Goal: Check status: Check status

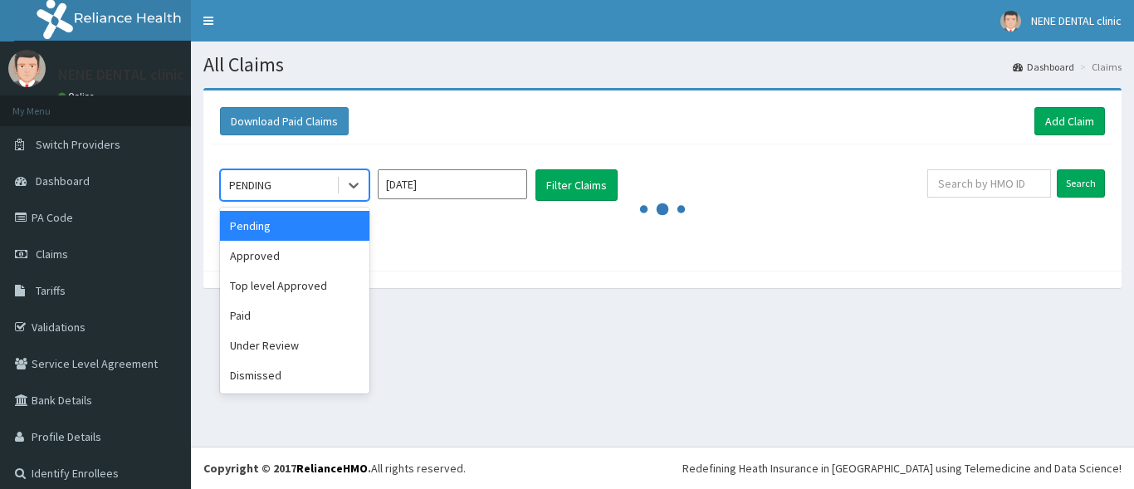
click at [303, 180] on div "PENDING" at bounding box center [278, 185] width 115 height 27
click at [262, 317] on div "Paid" at bounding box center [294, 316] width 149 height 30
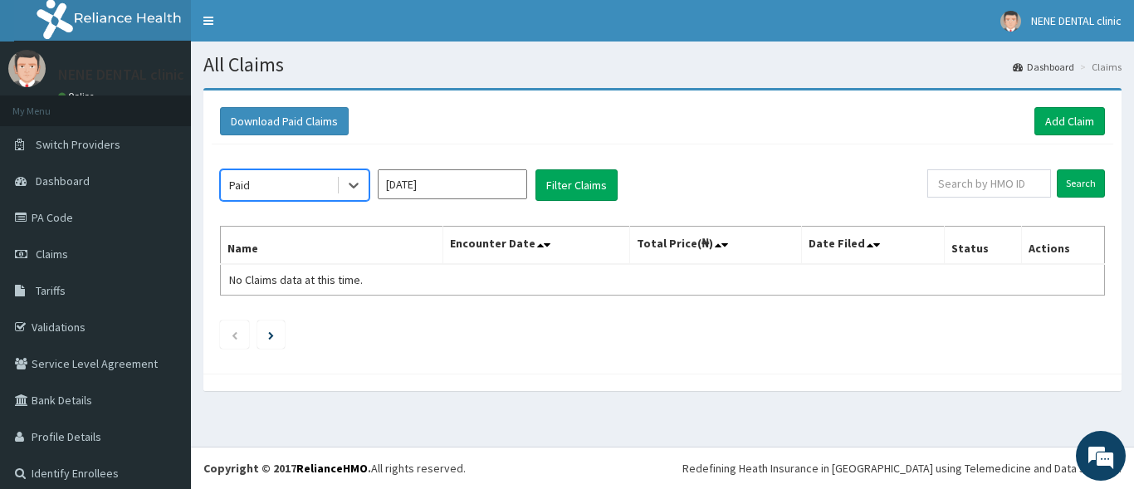
click at [491, 184] on input "[DATE]" at bounding box center [452, 184] width 149 height 30
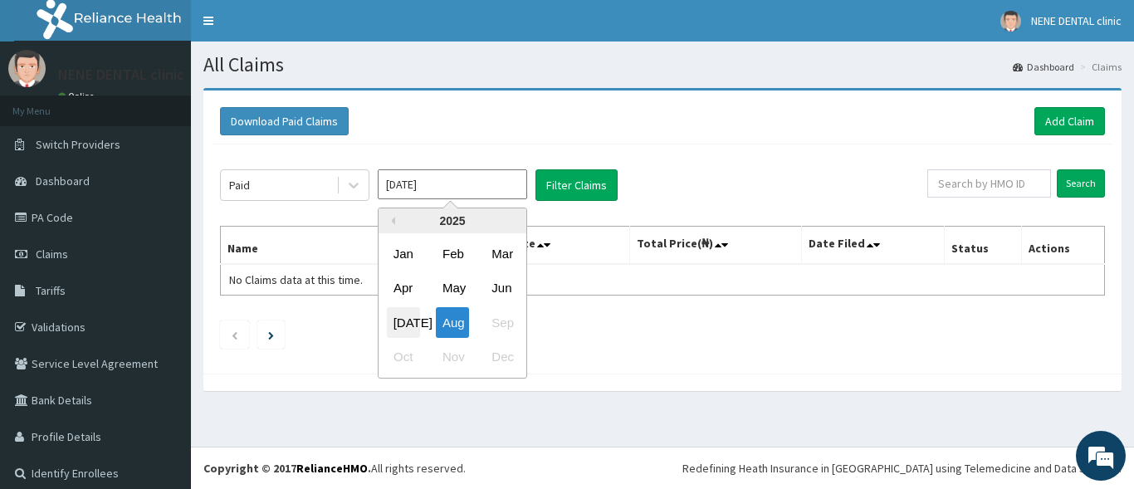
click at [406, 321] on div "[DATE]" at bounding box center [403, 322] width 33 height 31
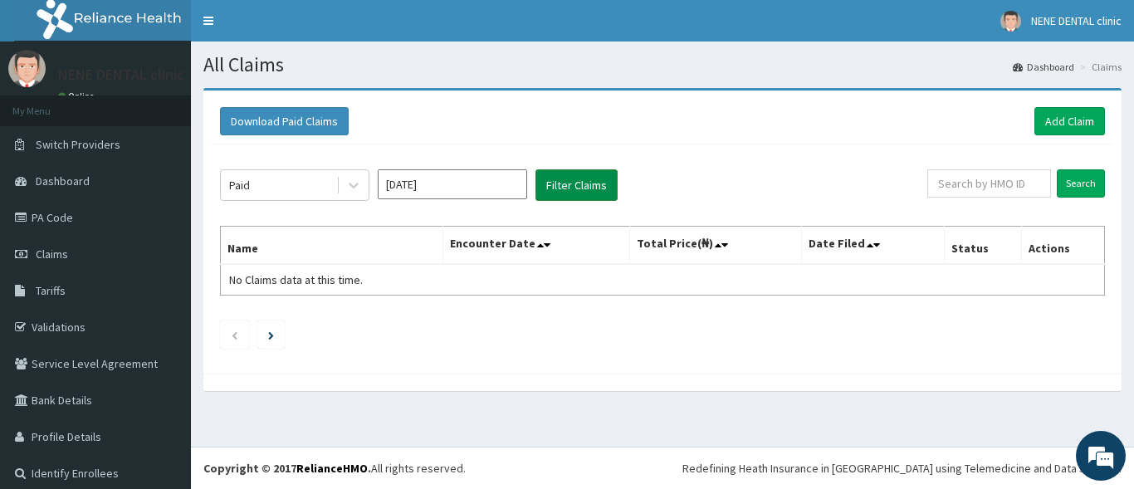
click at [590, 187] on button "Filter Claims" at bounding box center [577, 185] width 82 height 32
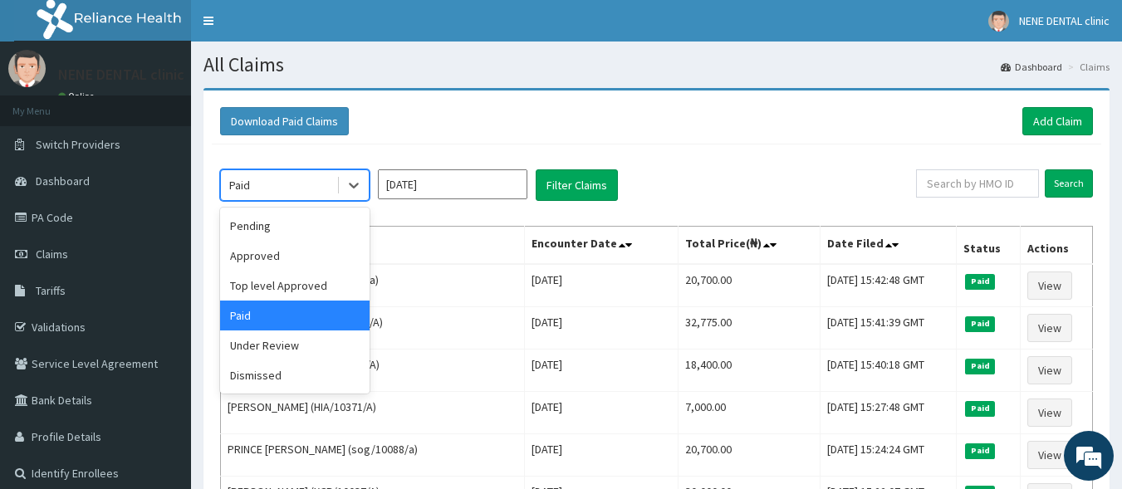
click at [314, 187] on div "Paid" at bounding box center [278, 185] width 115 height 27
click at [268, 256] on div "Approved" at bounding box center [294, 256] width 149 height 30
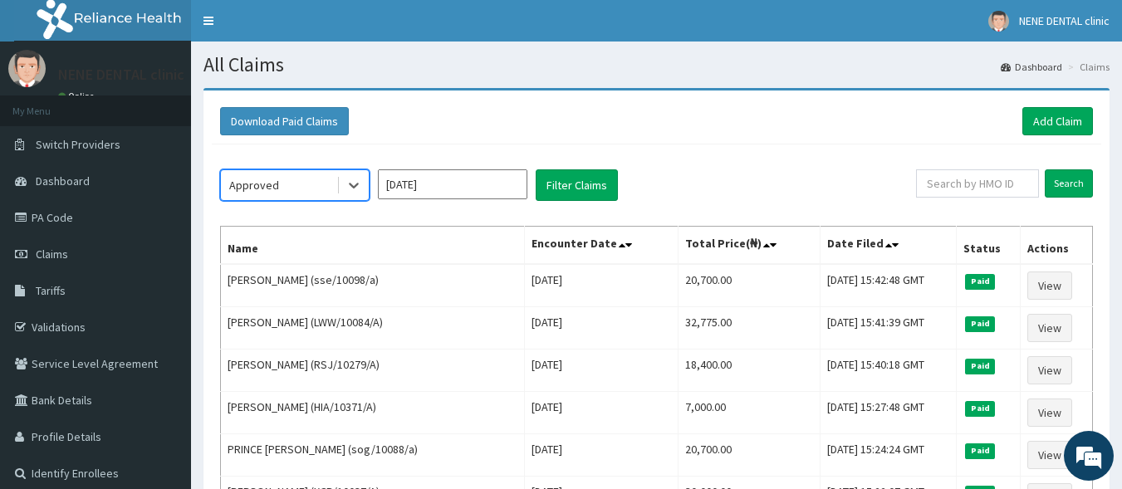
click at [598, 179] on button "Filter Claims" at bounding box center [577, 185] width 82 height 32
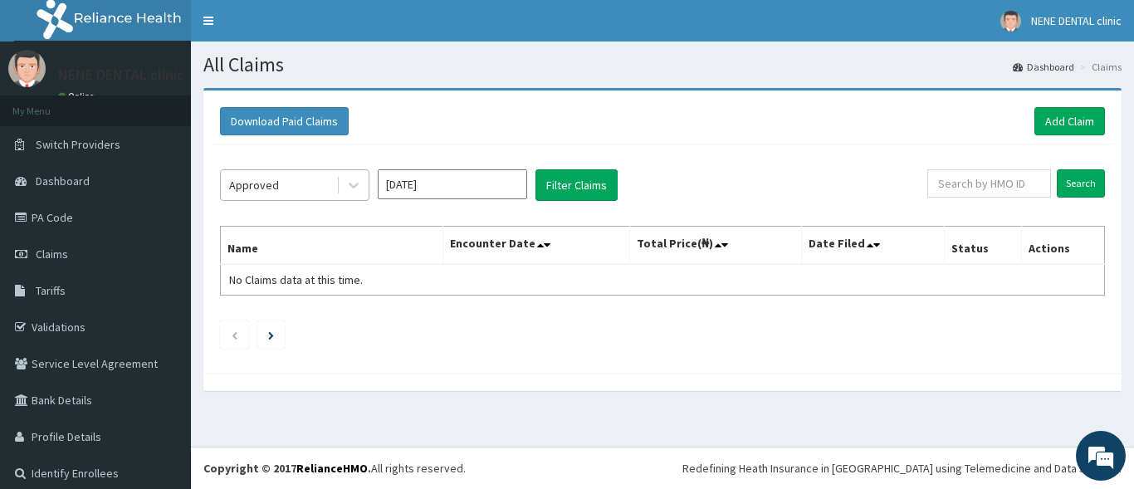
click at [222, 184] on div "Approved" at bounding box center [278, 185] width 115 height 27
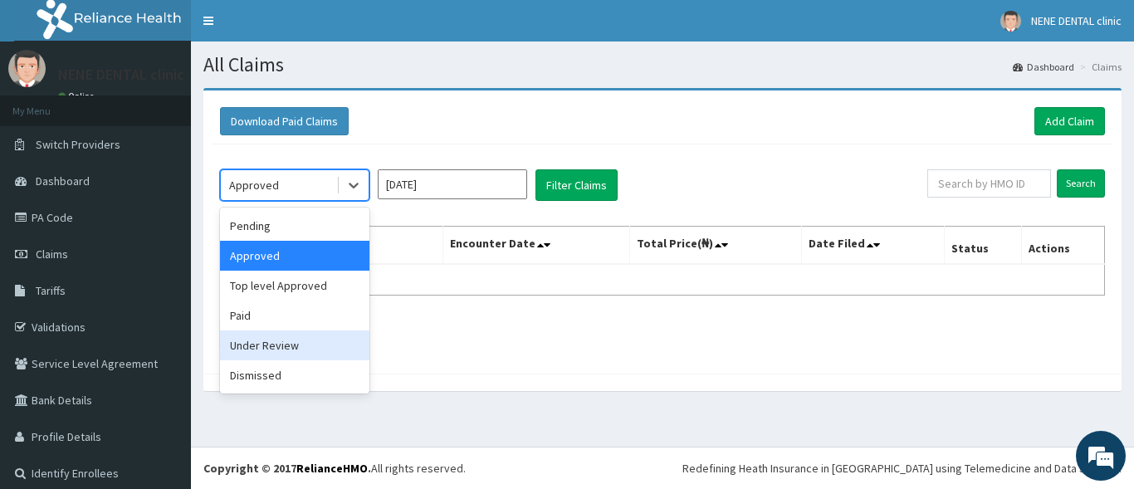
click at [296, 346] on div "Under Review" at bounding box center [294, 345] width 149 height 30
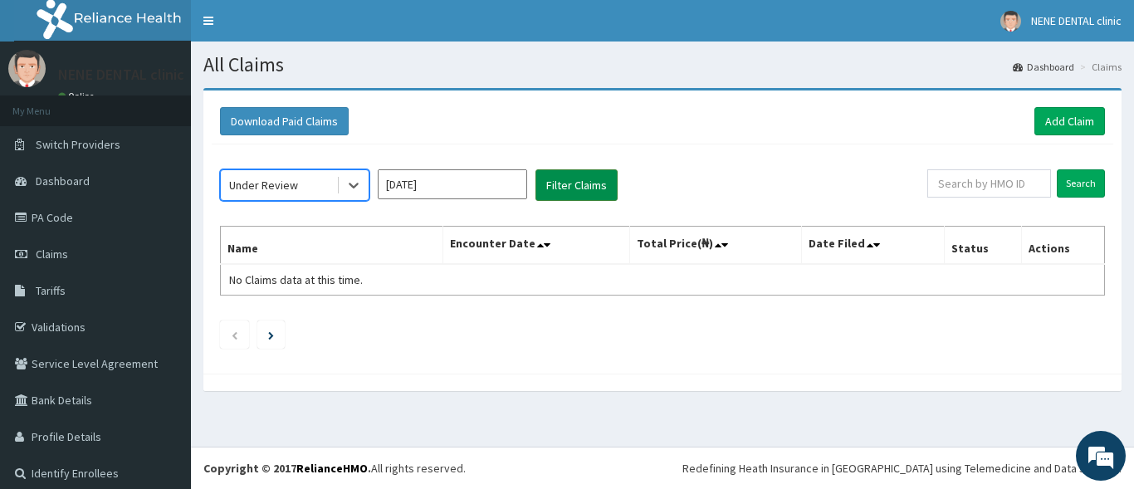
click at [560, 184] on button "Filter Claims" at bounding box center [577, 185] width 82 height 32
click at [294, 186] on div "Under Review" at bounding box center [263, 185] width 69 height 17
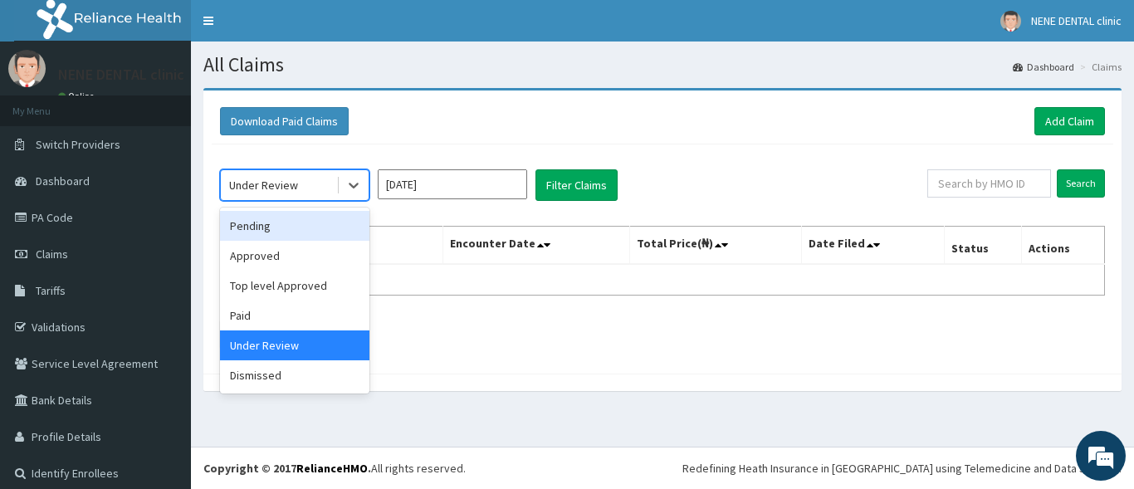
click at [272, 226] on div "Pending" at bounding box center [294, 226] width 149 height 30
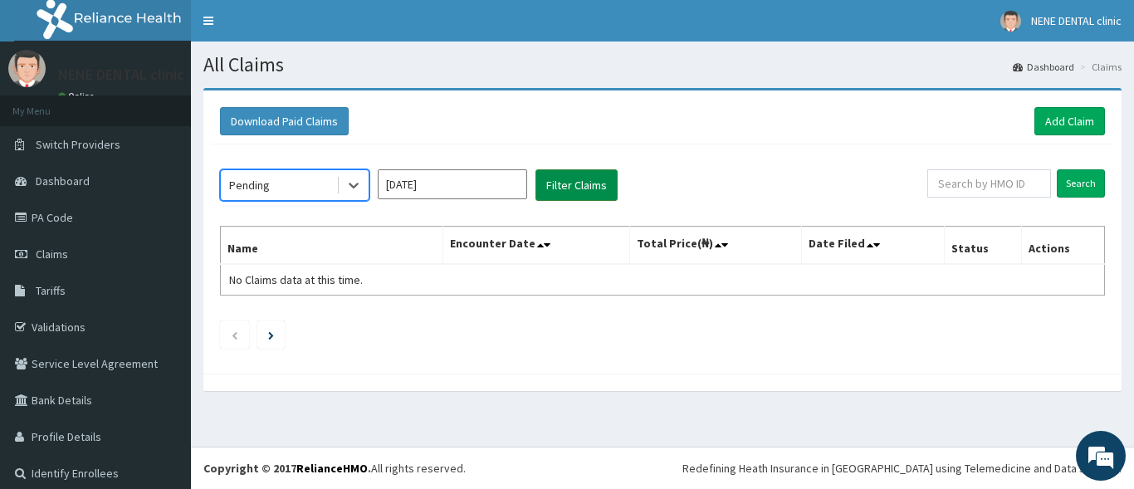
click at [600, 182] on button "Filter Claims" at bounding box center [577, 185] width 82 height 32
click at [316, 180] on div "Pending" at bounding box center [278, 185] width 115 height 27
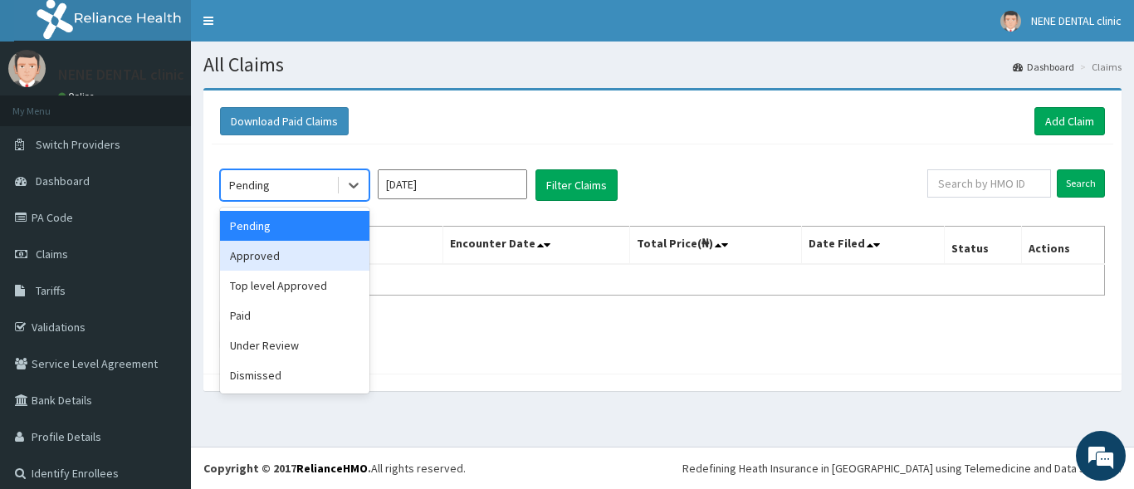
click at [302, 254] on div "Approved" at bounding box center [294, 256] width 149 height 30
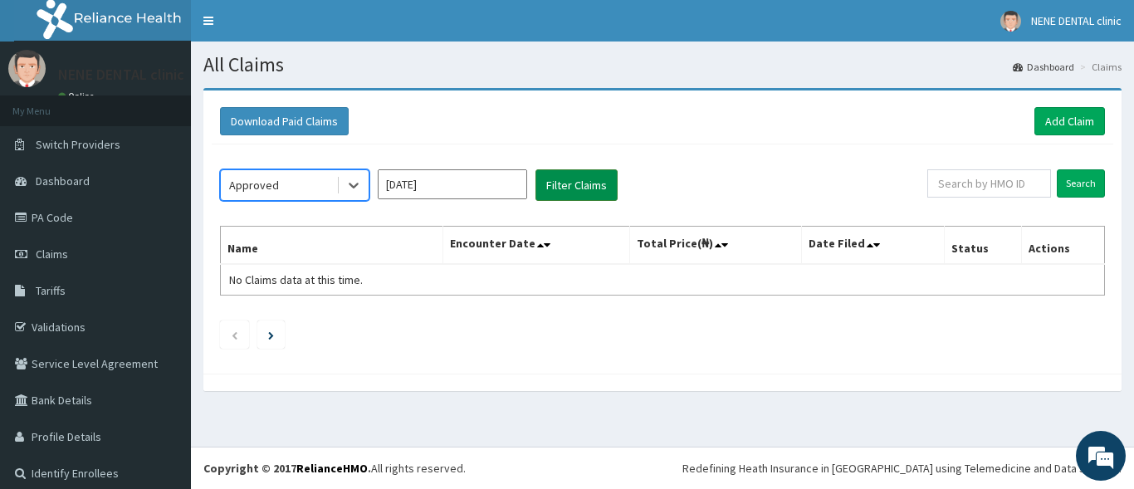
click at [579, 176] on button "Filter Claims" at bounding box center [577, 185] width 82 height 32
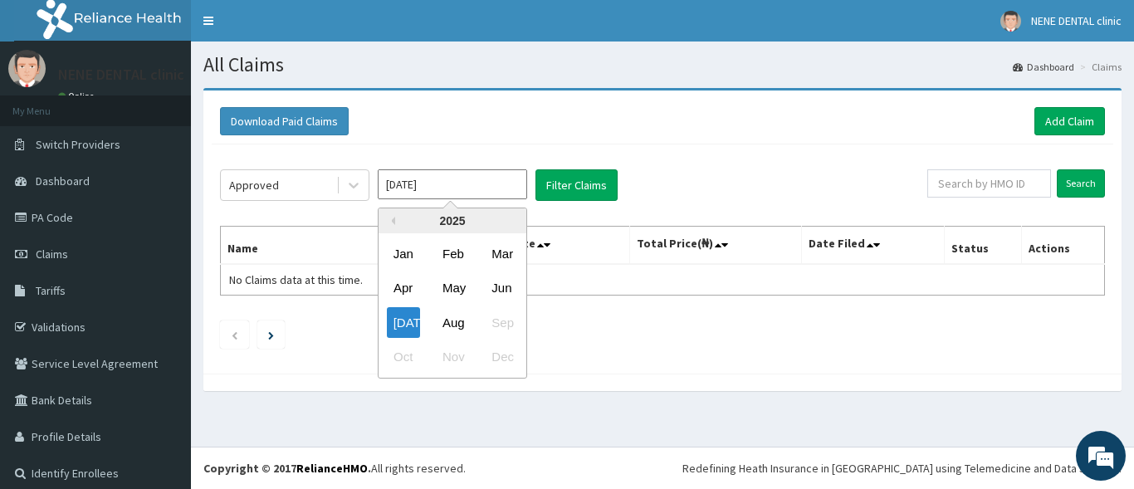
click at [442, 184] on input "[DATE]" at bounding box center [452, 184] width 149 height 30
click at [459, 324] on div "Aug" at bounding box center [452, 322] width 33 height 31
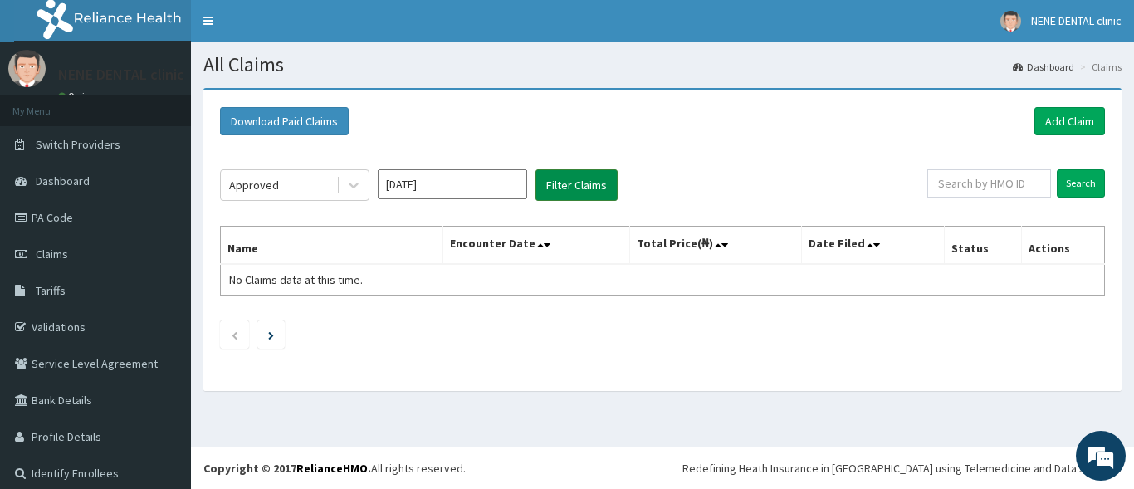
click at [565, 180] on button "Filter Claims" at bounding box center [577, 185] width 82 height 32
click at [550, 169] on button "Filter Claims" at bounding box center [577, 185] width 82 height 32
click at [578, 190] on button "Filter Claims" at bounding box center [577, 185] width 82 height 32
click at [287, 192] on div "Approved" at bounding box center [278, 185] width 115 height 27
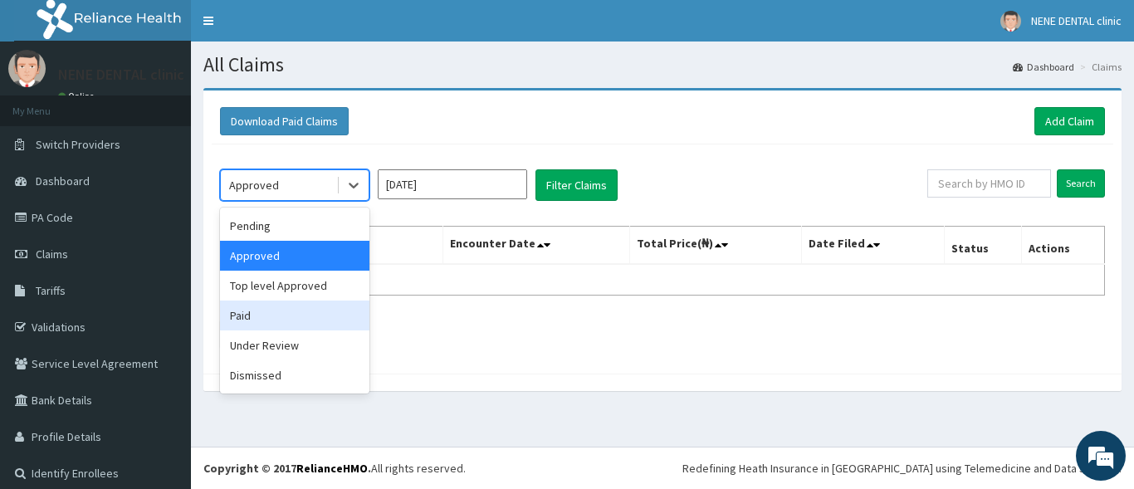
click at [249, 312] on div "Paid" at bounding box center [294, 316] width 149 height 30
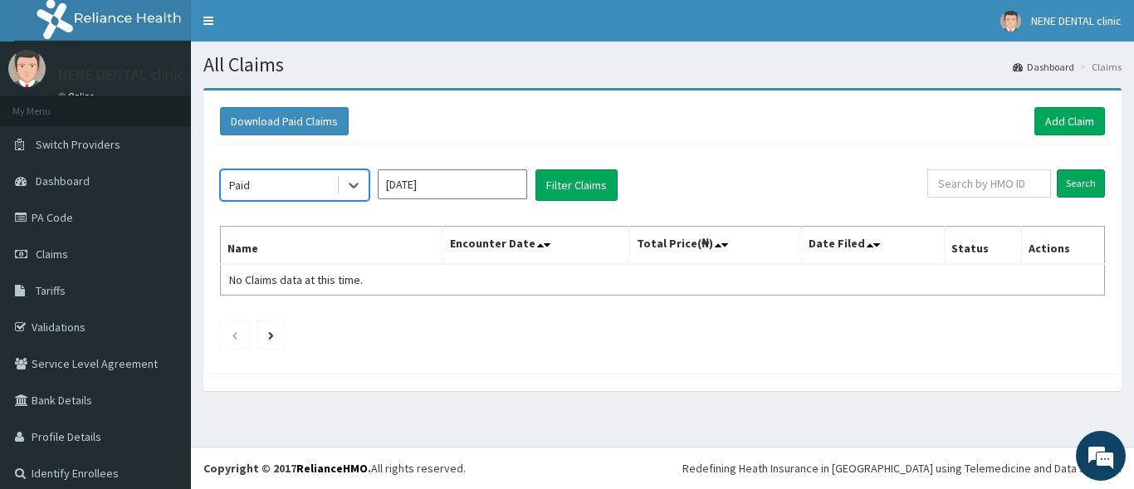
click at [618, 188] on div "option Paid, selected. Select is focused ,type to refine list, press Down to op…" at bounding box center [573, 185] width 707 height 32
click at [609, 192] on button "Filter Claims" at bounding box center [577, 185] width 82 height 32
click at [563, 184] on button "Filter Claims" at bounding box center [577, 185] width 82 height 32
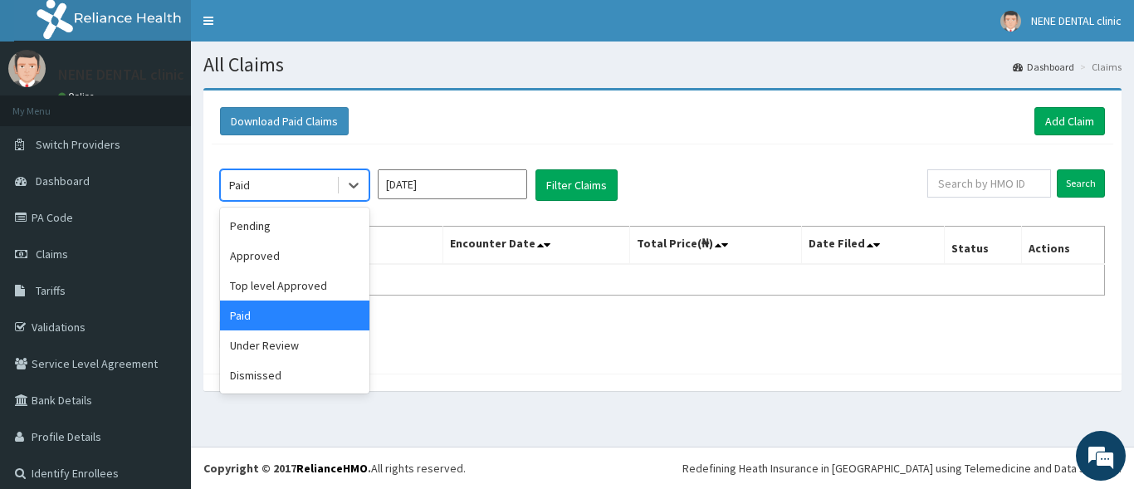
click at [292, 194] on div "Paid" at bounding box center [278, 185] width 115 height 27
click at [262, 351] on div "Under Review" at bounding box center [294, 345] width 149 height 30
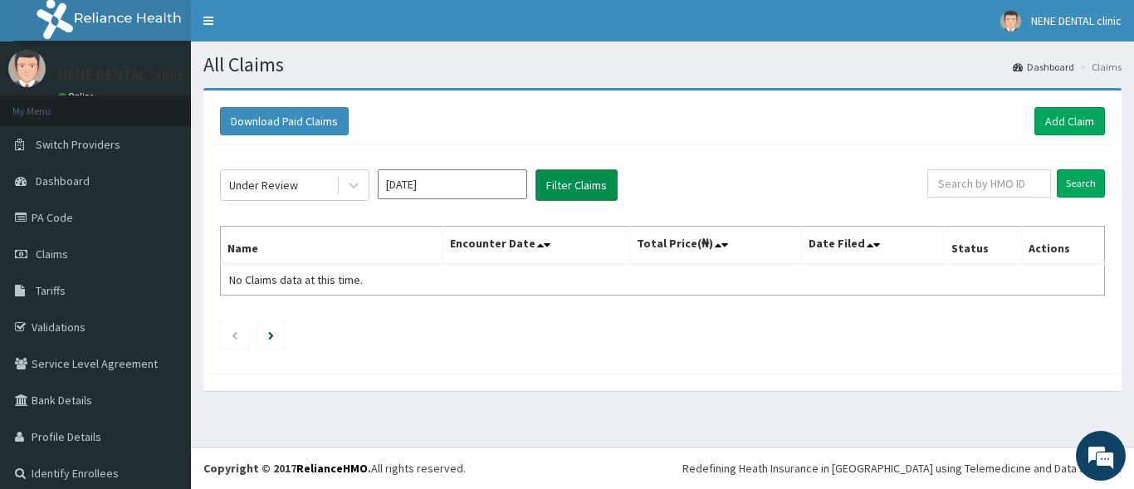
click at [603, 182] on button "Filter Claims" at bounding box center [577, 185] width 82 height 32
click at [303, 191] on div "Under Review" at bounding box center [278, 185] width 115 height 27
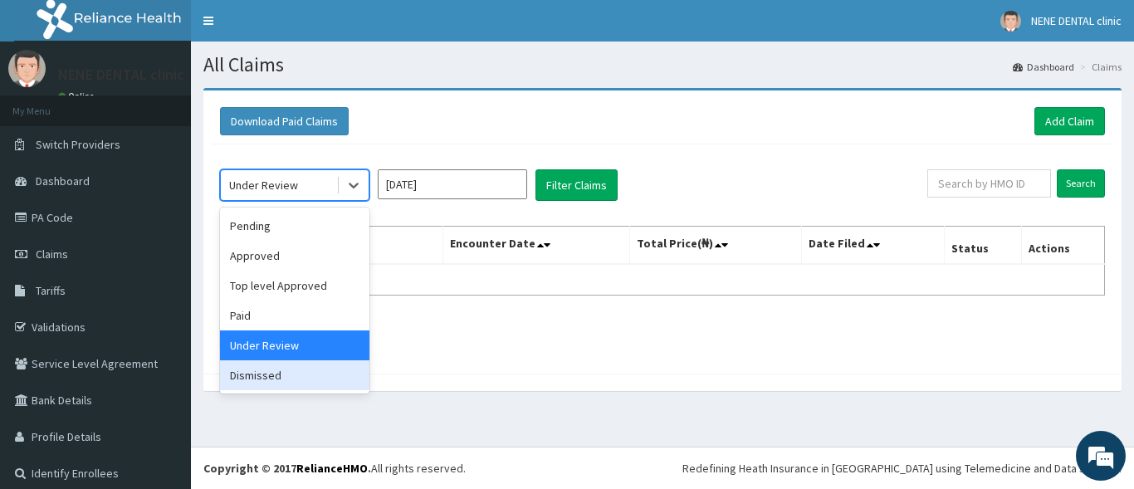
click at [246, 373] on div "Dismissed" at bounding box center [294, 375] width 149 height 30
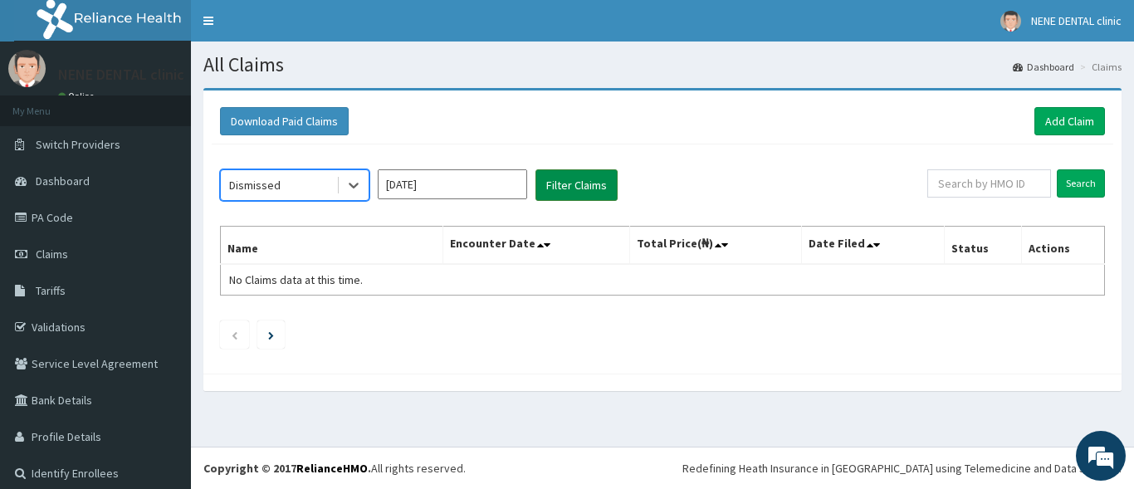
click at [542, 184] on button "Filter Claims" at bounding box center [577, 185] width 82 height 32
click at [467, 190] on input "[DATE]" at bounding box center [452, 184] width 149 height 30
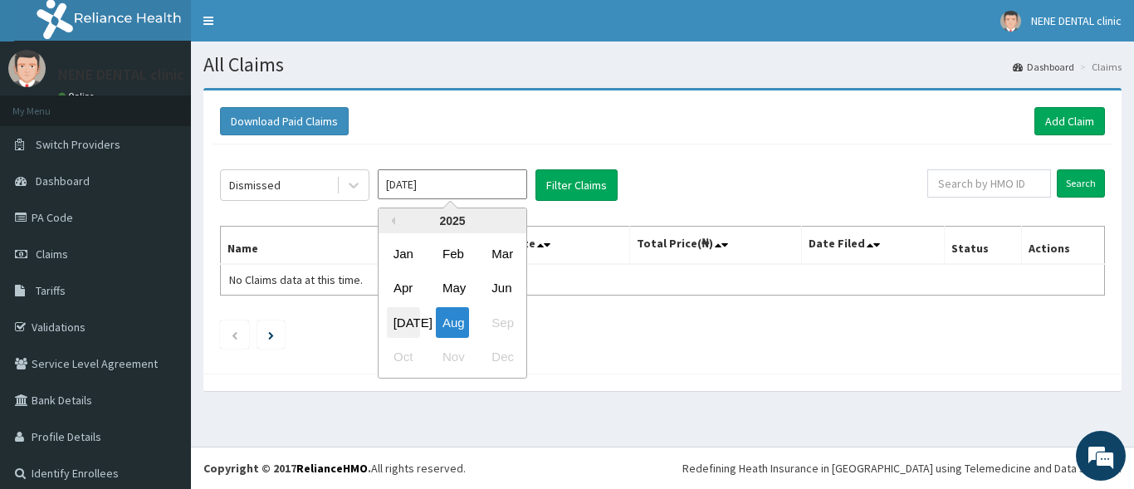
click at [409, 315] on div "[DATE]" at bounding box center [403, 322] width 33 height 31
type input "[DATE]"
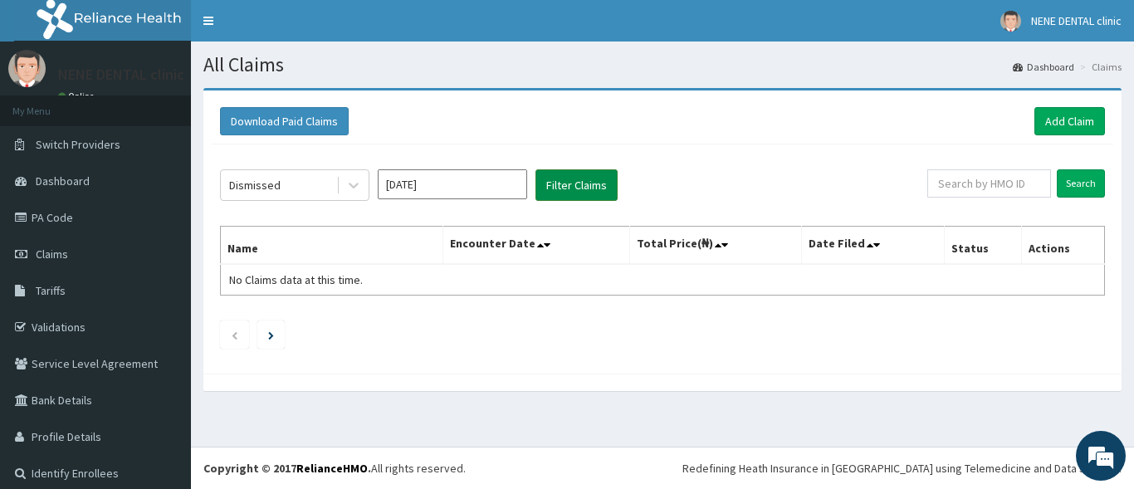
click at [569, 192] on button "Filter Claims" at bounding box center [577, 185] width 82 height 32
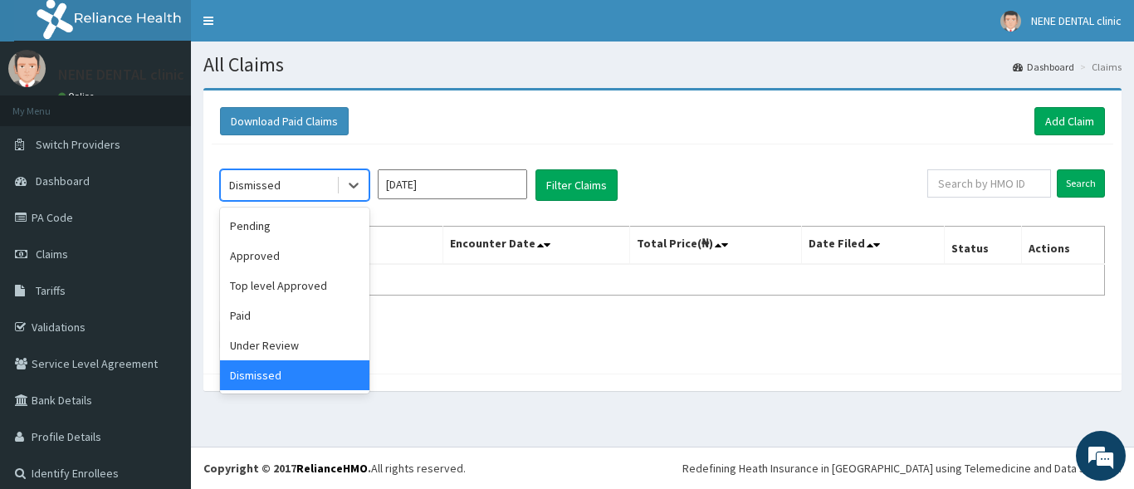
click at [335, 184] on div "Dismissed" at bounding box center [278, 185] width 115 height 27
click at [262, 346] on div "Under Review" at bounding box center [294, 345] width 149 height 30
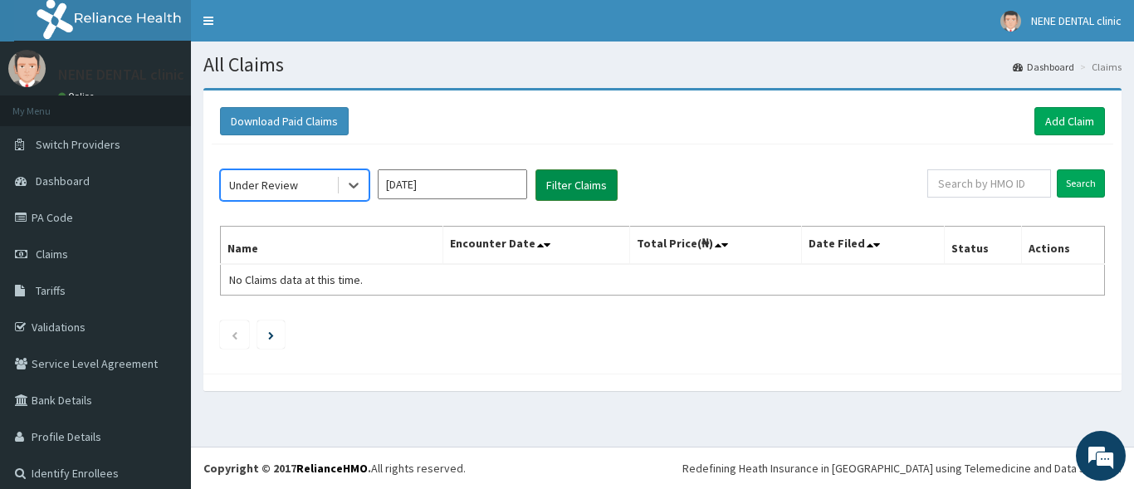
click at [564, 190] on button "Filter Claims" at bounding box center [577, 185] width 82 height 32
click at [273, 192] on div "Under Review" at bounding box center [263, 185] width 69 height 17
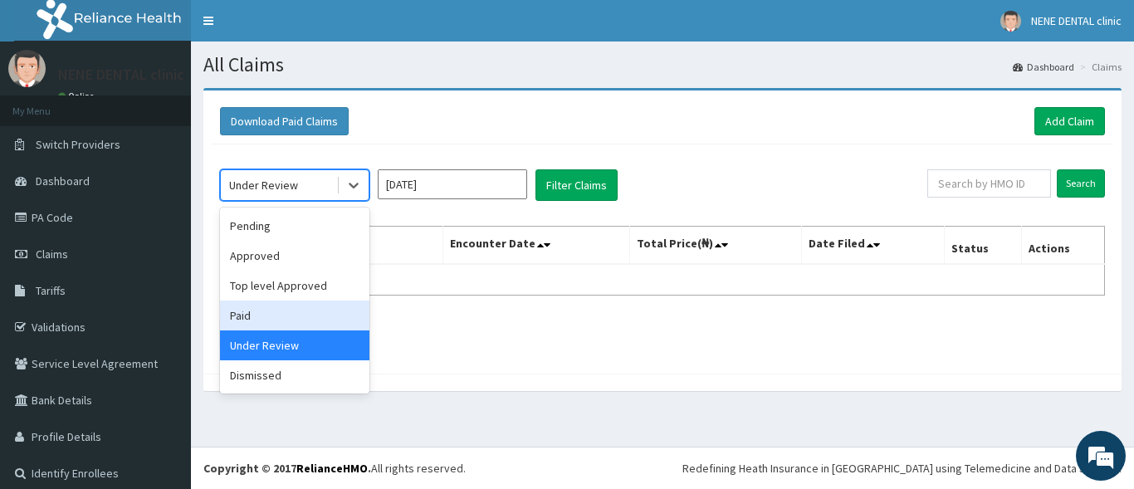
click at [259, 311] on div "Paid" at bounding box center [294, 316] width 149 height 30
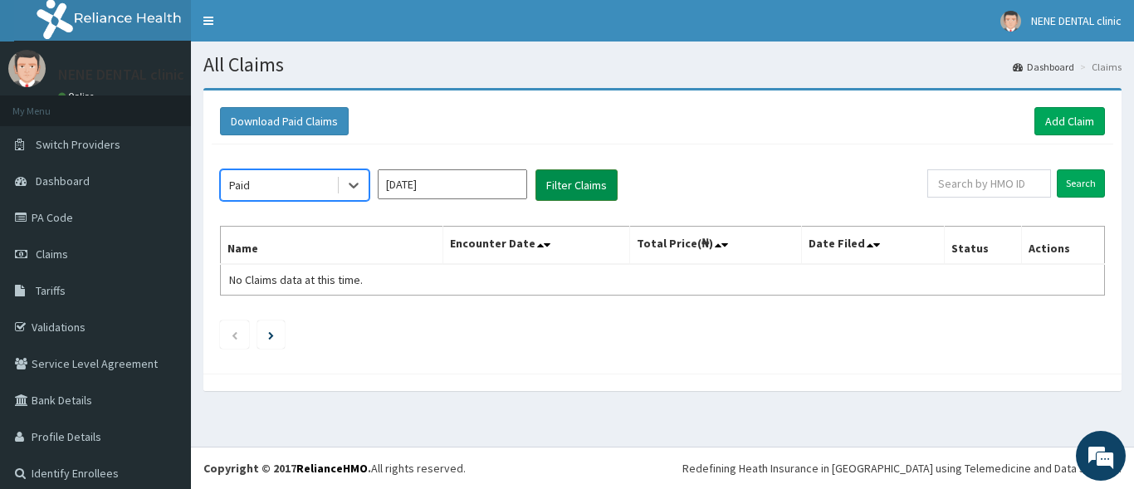
click at [585, 187] on button "Filter Claims" at bounding box center [577, 185] width 82 height 32
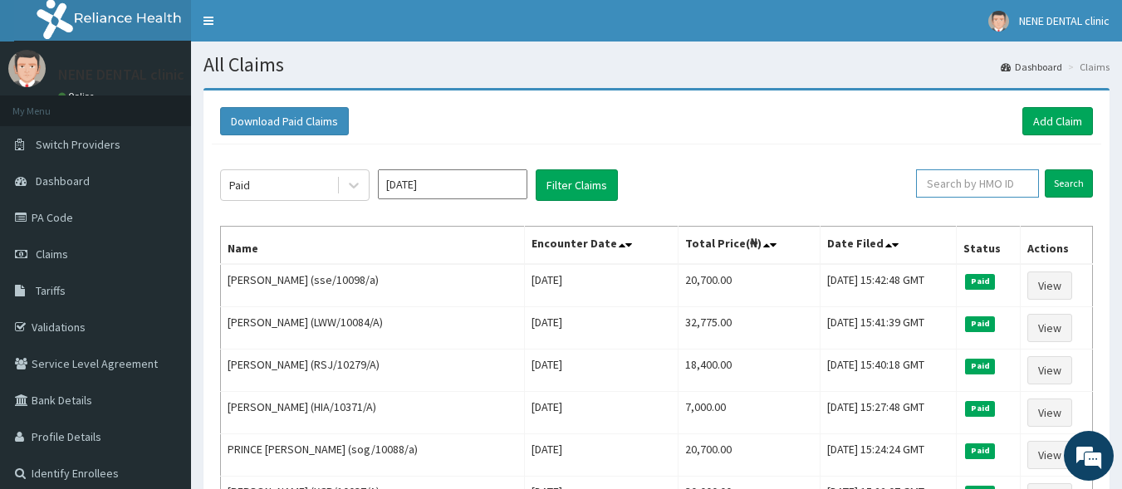
click at [998, 186] on input "text" at bounding box center [977, 183] width 123 height 28
paste input "LPS/10027/C"
type input "LPS/10027/C"
click at [1060, 179] on input "Search" at bounding box center [1069, 183] width 48 height 28
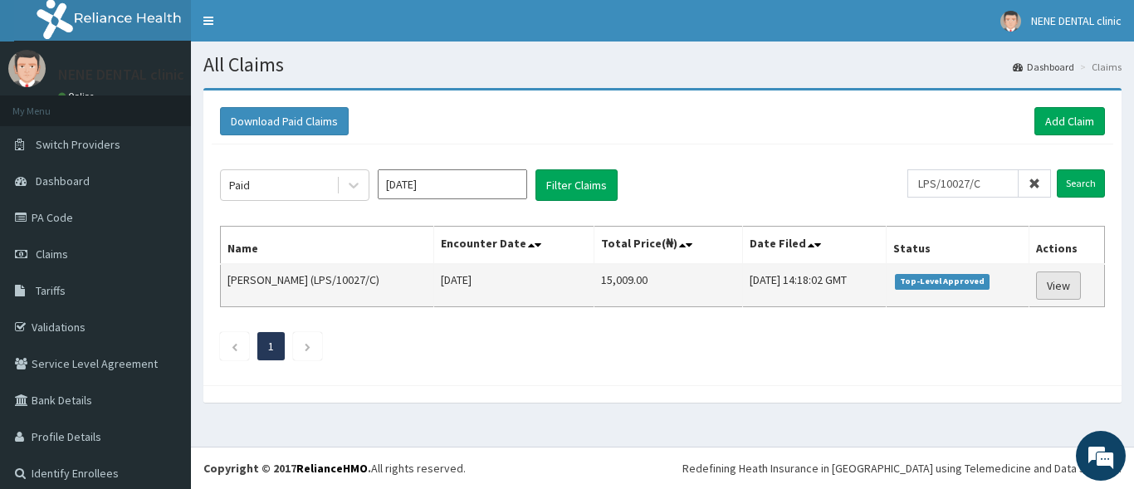
click at [1045, 277] on link "View" at bounding box center [1058, 286] width 45 height 28
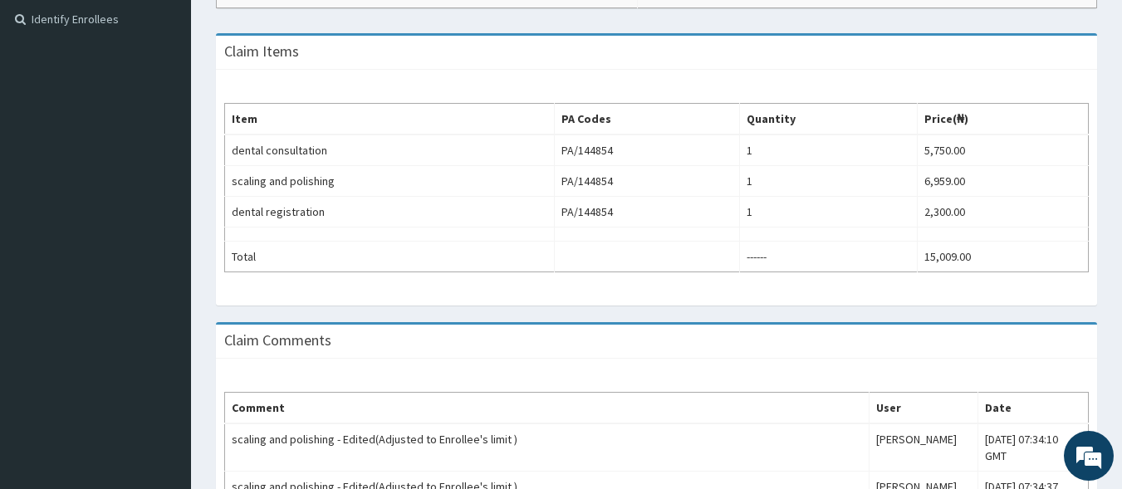
scroll to position [585, 0]
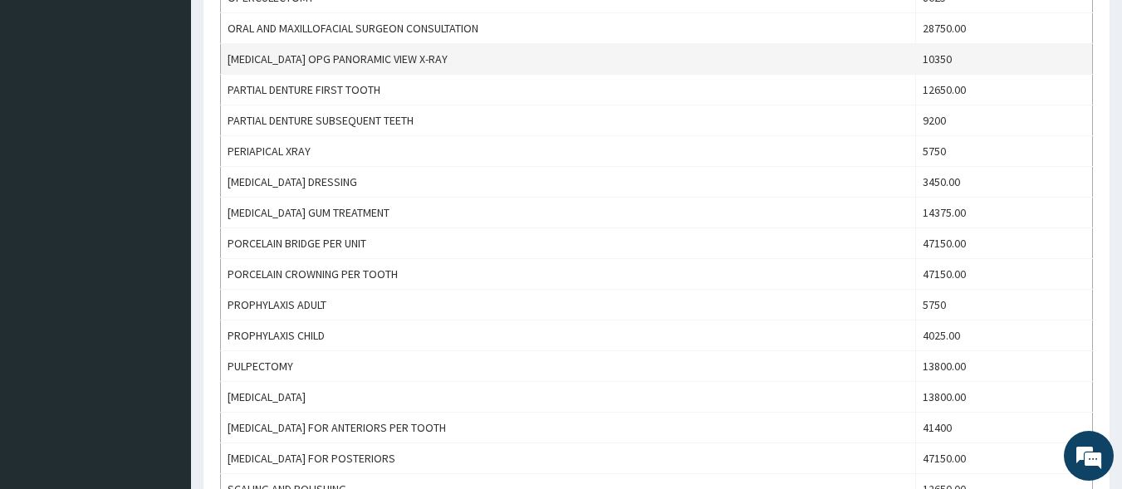
scroll to position [897, 0]
